Goal: Task Accomplishment & Management: Manage account settings

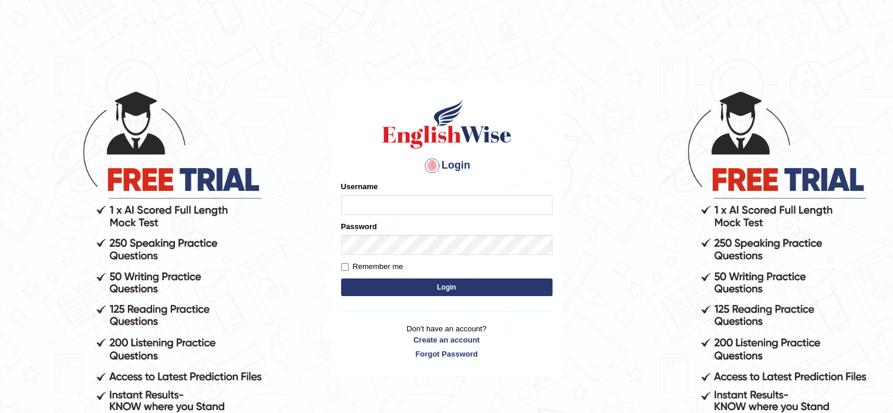
type input "mani_sangam"
click at [341, 269] on input "Remember me" at bounding box center [345, 267] width 8 height 8
checkbox input "true"
click at [366, 284] on button "Login" at bounding box center [446, 287] width 211 height 18
